Goal: Use online tool/utility: Use online tool/utility

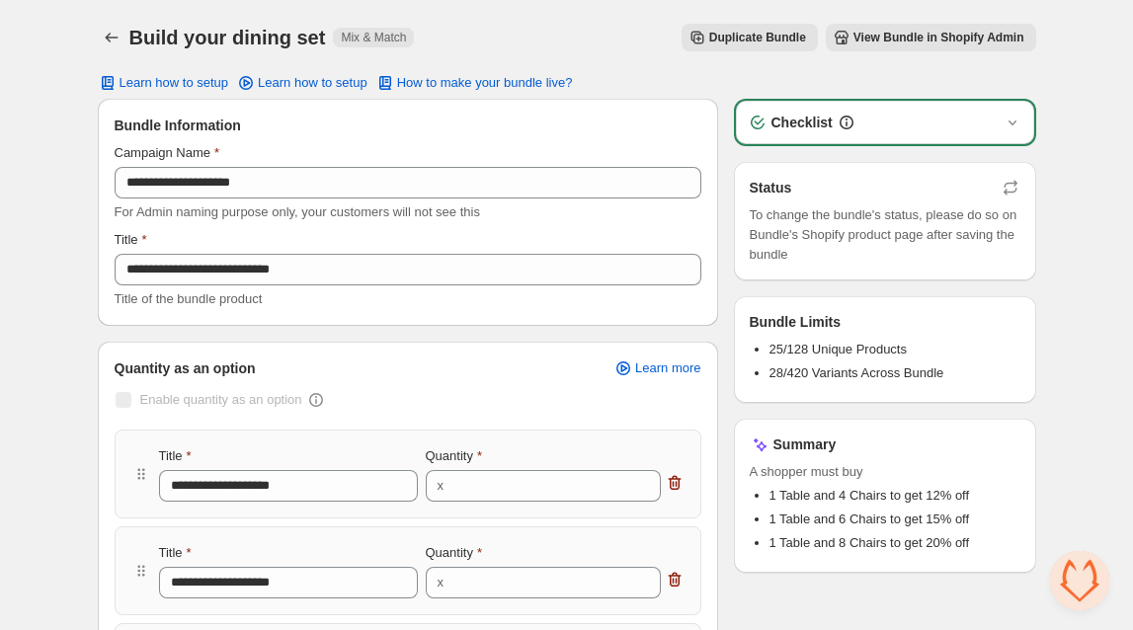
click at [200, 43] on h1 "Build your dining set" at bounding box center [227, 38] width 197 height 24
click at [113, 41] on icon "Back" at bounding box center [112, 38] width 20 height 20
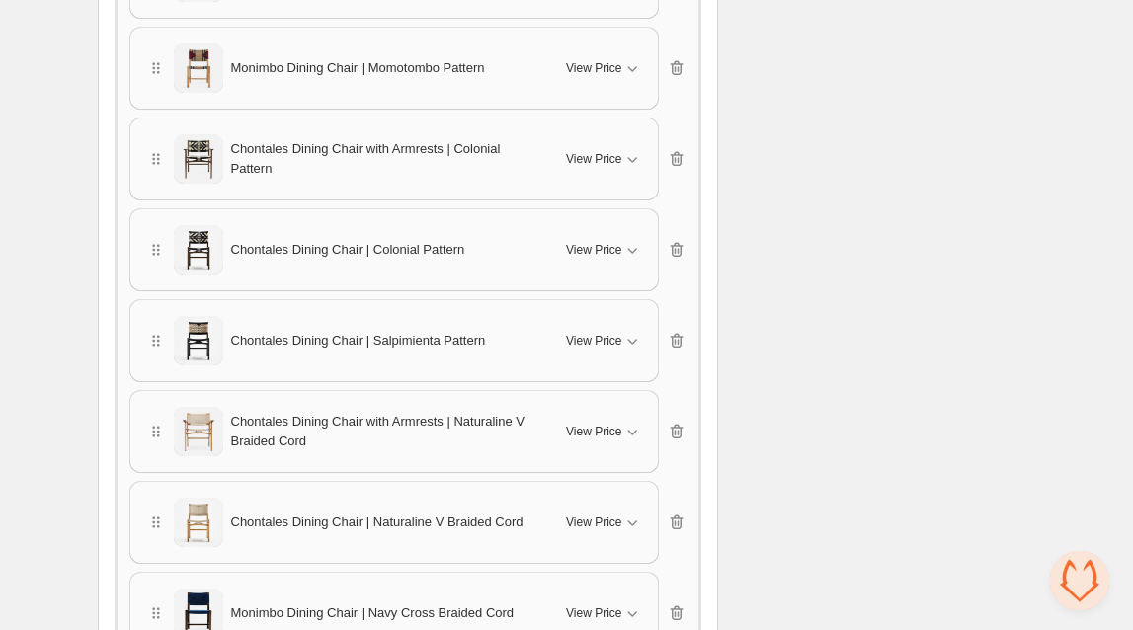
scroll to position [1727, 0]
